Goal: Task Accomplishment & Management: Manage account settings

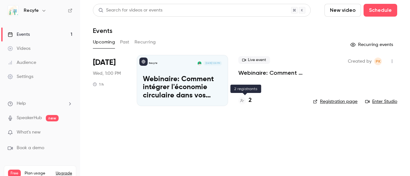
click at [248, 101] on div "2" at bounding box center [244, 100] width 13 height 9
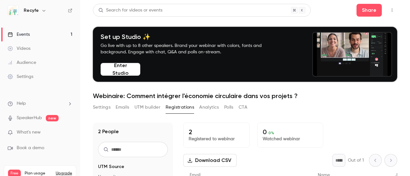
click at [37, 35] on link "Events 1" at bounding box center [40, 35] width 80 height 14
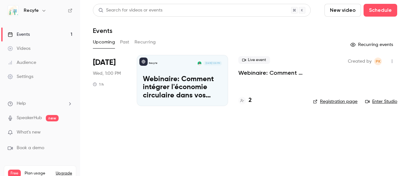
click at [180, 71] on div "Recyfe [DATE] 1:00 PM Webinaire: Comment intégrer l'économie circulaire dans vo…" at bounding box center [182, 80] width 91 height 51
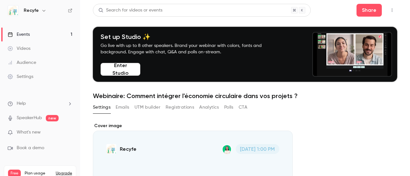
scroll to position [96, 0]
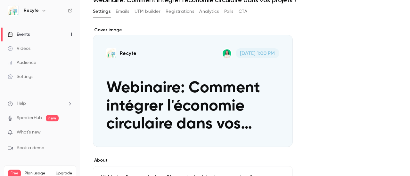
click at [278, 137] on icon "Cover image" at bounding box center [280, 135] width 7 height 5
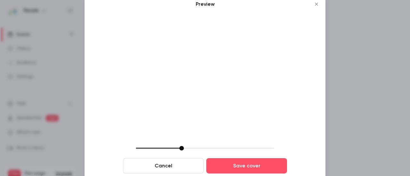
click at [315, 6] on icon "Close" at bounding box center [316, 4] width 8 height 5
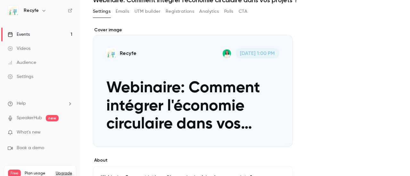
click at [175, 68] on div "Cover image" at bounding box center [193, 87] width 200 height 120
click at [0, 0] on input "Recyfe [DATE] 1:00 PM Webinaire: Comment intégrer l'économie circulaire dans vo…" at bounding box center [0, 0] width 0 height 0
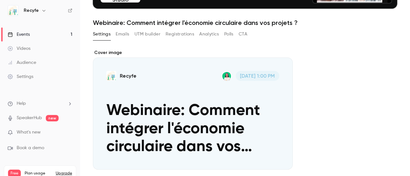
scroll to position [64, 0]
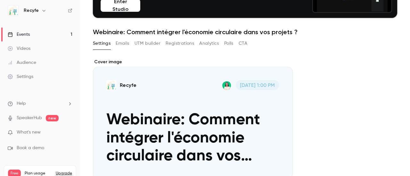
click at [44, 36] on link "Events 1" at bounding box center [40, 35] width 80 height 14
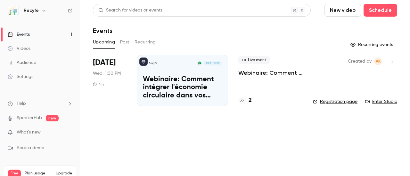
click at [187, 81] on p "Webinaire: Comment intégrer l'économie circulaire dans vos projets ?" at bounding box center [182, 88] width 79 height 25
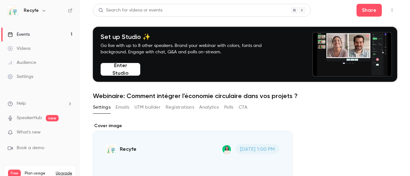
click at [125, 108] on button "Emails" at bounding box center [122, 107] width 13 height 10
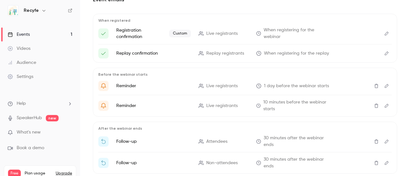
scroll to position [128, 0]
click at [384, 33] on icon "Edit" at bounding box center [386, 33] width 4 height 4
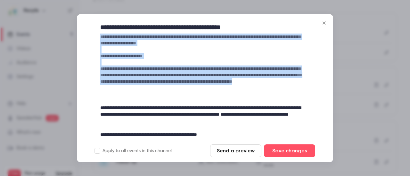
drag, startPoint x: 160, startPoint y: 82, endPoint x: 100, endPoint y: 39, distance: 73.9
click at [100, 39] on div "**********" at bounding box center [204, 55] width 219 height 173
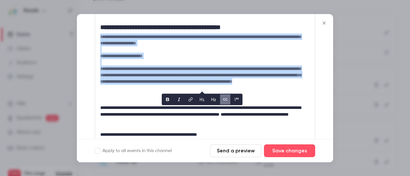
click at [224, 100] on icon "editor" at bounding box center [224, 99] width 5 height 4
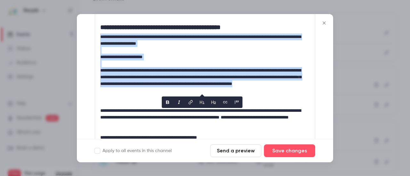
click at [260, 70] on p "**********" at bounding box center [202, 80] width 204 height 27
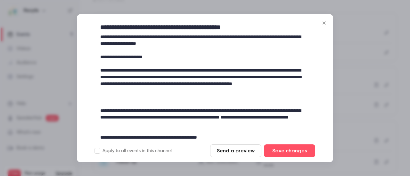
click at [255, 97] on p "editor" at bounding box center [204, 97] width 209 height 7
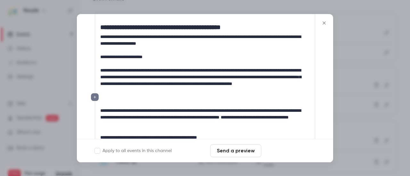
click at [283, 151] on button "Save changes" at bounding box center [289, 151] width 51 height 13
